Goal: Find specific page/section: Find specific page/section

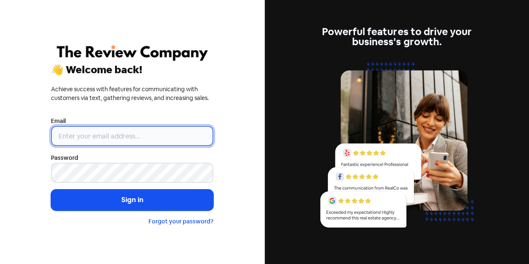
click at [94, 146] on input "email" at bounding box center [132, 136] width 162 height 20
type input "[EMAIL_ADDRESS][DOMAIN_NAME]"
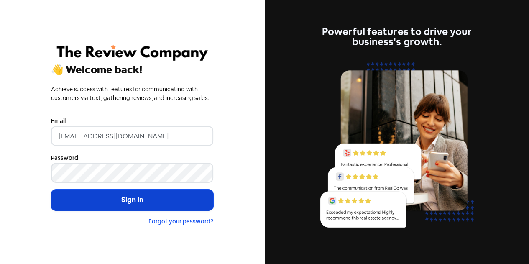
click at [128, 199] on button "Sign in" at bounding box center [132, 199] width 162 height 21
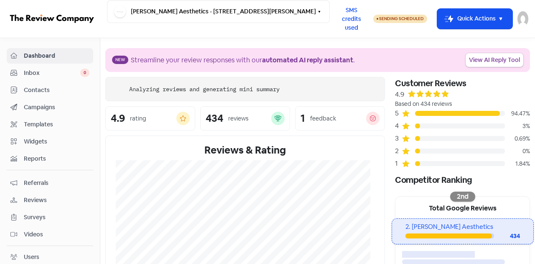
click at [42, 92] on span "Contacts" at bounding box center [57, 90] width 66 height 9
